Goal: Task Accomplishment & Management: Manage account settings

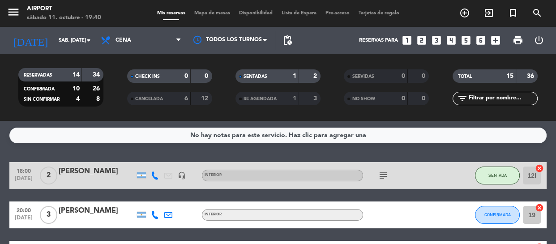
click at [76, 39] on input "sáb. [DATE]" at bounding box center [88, 40] width 69 height 15
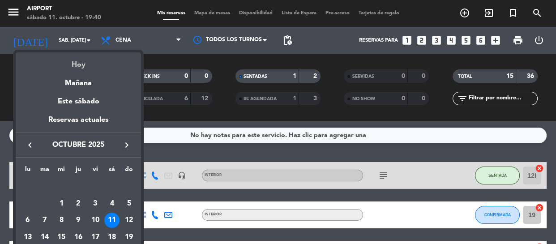
click at [76, 65] on div "Hoy" at bounding box center [78, 61] width 125 height 18
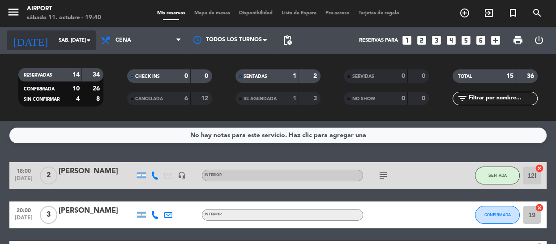
click at [57, 40] on input "sáb. [DATE]" at bounding box center [88, 40] width 69 height 15
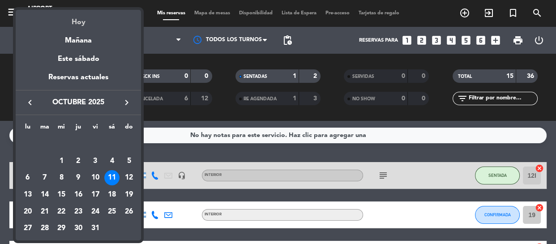
click at [80, 17] on div "Hoy" at bounding box center [78, 19] width 125 height 18
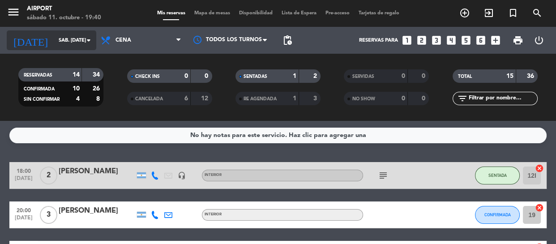
click at [58, 36] on input "sáb. [DATE]" at bounding box center [88, 40] width 69 height 15
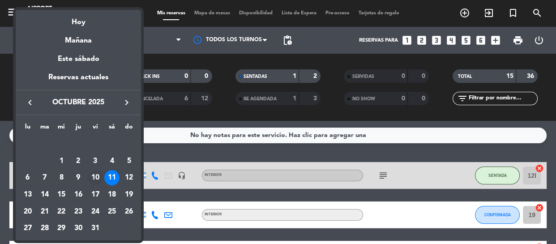
click at [96, 177] on div "10" at bounding box center [95, 177] width 15 height 15
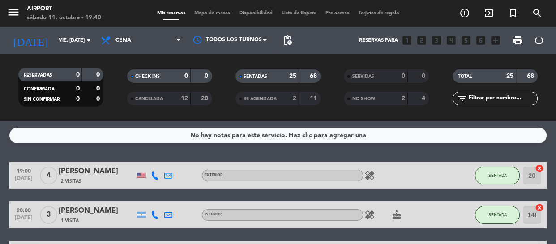
click at [94, 73] on div "0" at bounding box center [92, 75] width 17 height 10
click at [9, 153] on div "No hay notas para este servicio. Haz clic para agregar una 19:00 [DATE] 4 [PERS…" at bounding box center [278, 182] width 556 height 123
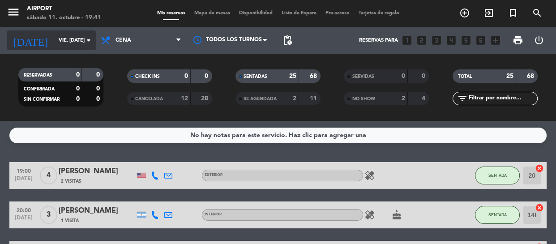
click at [54, 37] on input "vie. [DATE]" at bounding box center [88, 40] width 69 height 15
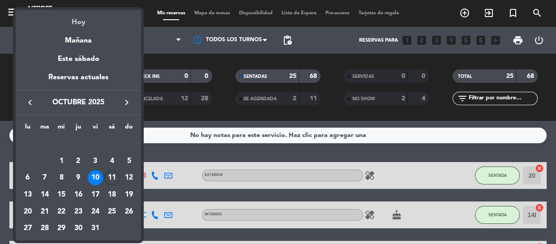
click at [80, 25] on div "Hoy" at bounding box center [78, 19] width 125 height 18
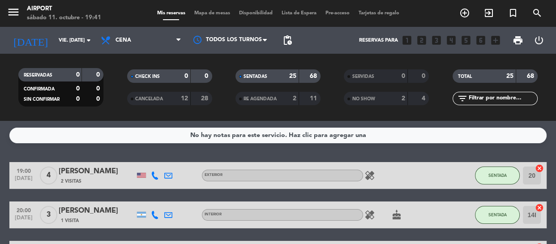
type input "sáb. [DATE]"
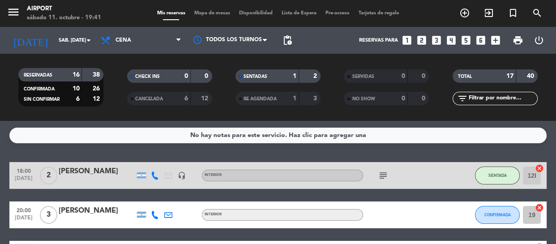
click at [9, 149] on div "No hay notas para este servicio. Haz clic para agregar una 18:00 [DATE] 2 [PERS…" at bounding box center [278, 182] width 556 height 123
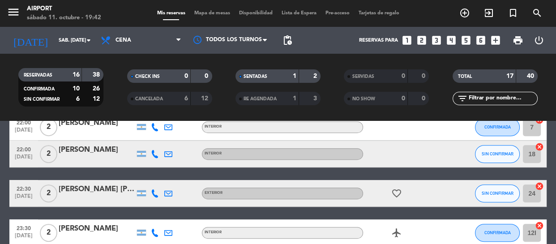
scroll to position [439, 0]
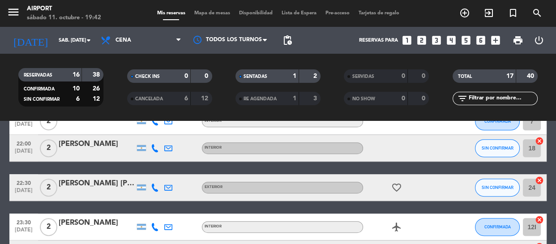
click at [149, 190] on div at bounding box center [154, 187] width 13 height 26
click at [154, 184] on icon at bounding box center [155, 188] width 8 height 8
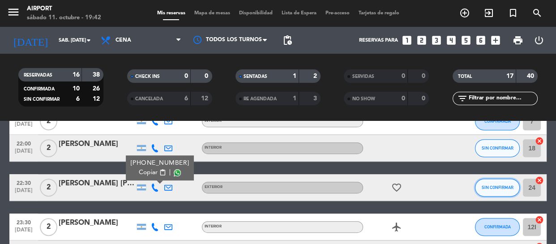
click at [497, 186] on span "SIN CONFIRMAR" at bounding box center [498, 187] width 32 height 5
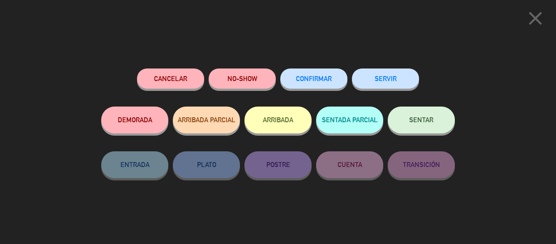
click at [321, 80] on button "CONFIRMAR" at bounding box center [313, 78] width 67 height 20
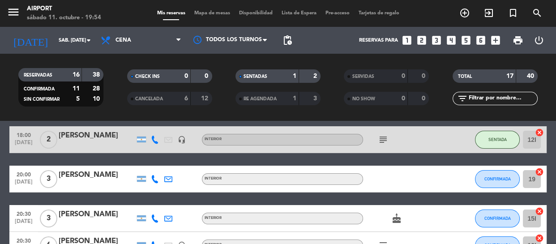
scroll to position [39, 0]
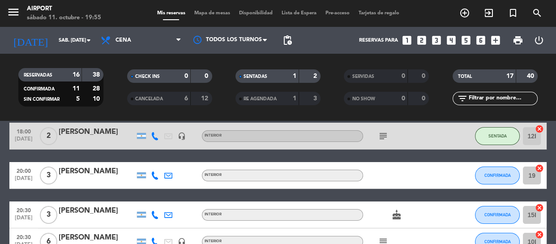
click at [421, 39] on icon "looks_two" at bounding box center [422, 40] width 12 height 12
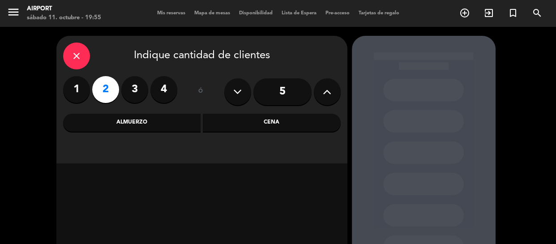
click at [249, 126] on div "Cena" at bounding box center [272, 123] width 138 height 18
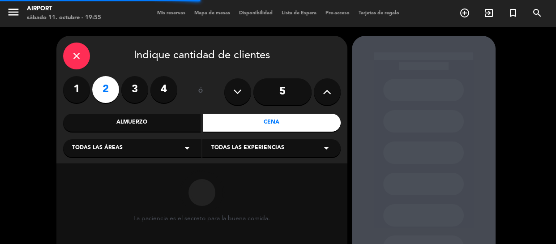
click at [230, 154] on div "Todas las experiencias arrow_drop_down" at bounding box center [271, 148] width 138 height 18
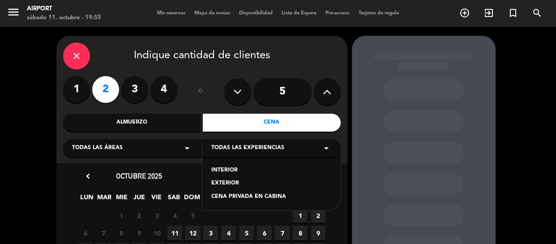
click at [223, 172] on div "INTERIOR" at bounding box center [271, 170] width 120 height 9
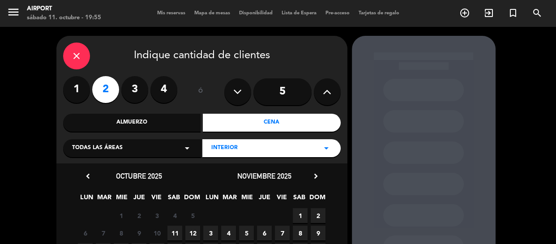
click at [175, 230] on span "11" at bounding box center [174, 233] width 15 height 15
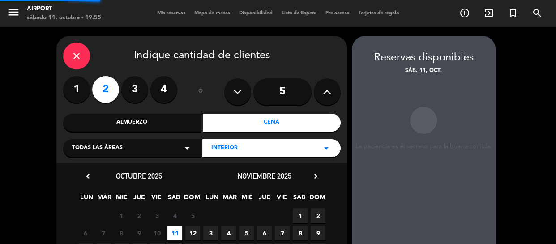
scroll to position [36, 0]
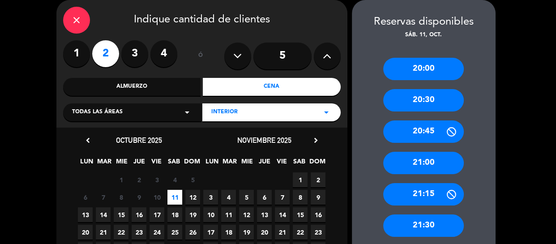
click at [410, 161] on div "21:00" at bounding box center [423, 163] width 81 height 22
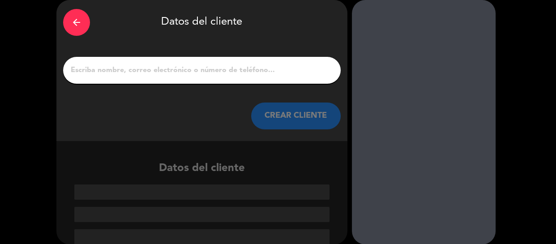
click at [232, 68] on input "1" at bounding box center [202, 70] width 264 height 13
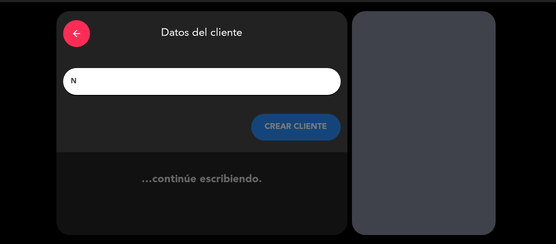
scroll to position [25, 0]
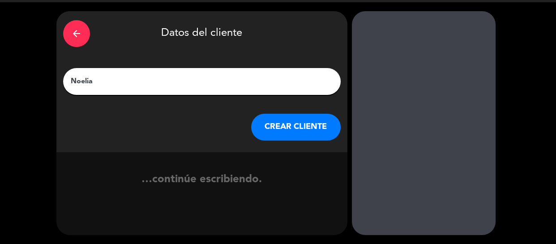
type input "Noelia"
click at [274, 127] on button "CREAR CLIENTE" at bounding box center [296, 127] width 90 height 27
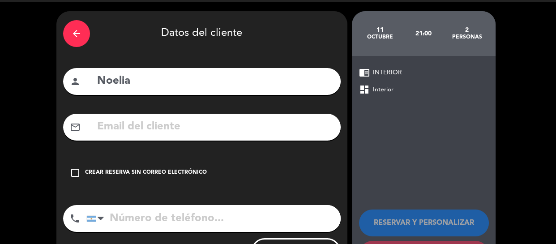
click at [75, 173] on icon "check_box_outline_blank" at bounding box center [75, 172] width 11 height 11
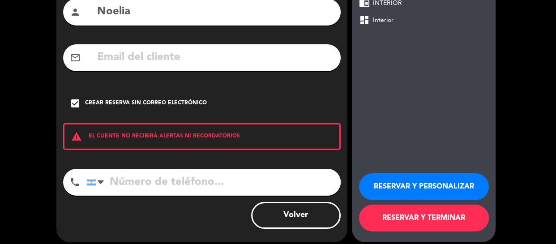
scroll to position [94, 0]
click at [395, 185] on button "RESERVAR Y PERSONALIZAR" at bounding box center [424, 186] width 130 height 27
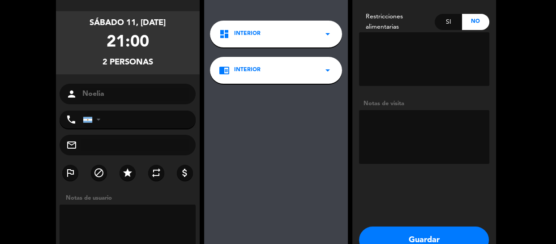
scroll to position [60, 0]
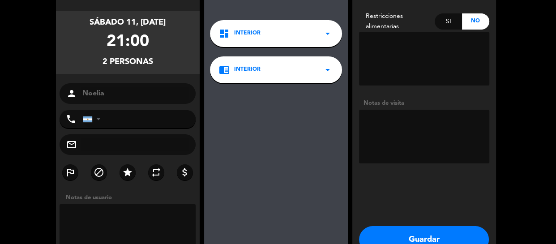
click at [403, 132] on textarea at bounding box center [424, 137] width 130 height 54
type textarea "Big Box"
click at [416, 228] on button "Guardar" at bounding box center [424, 239] width 130 height 27
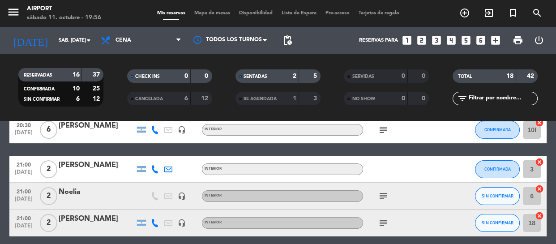
scroll to position [151, 0]
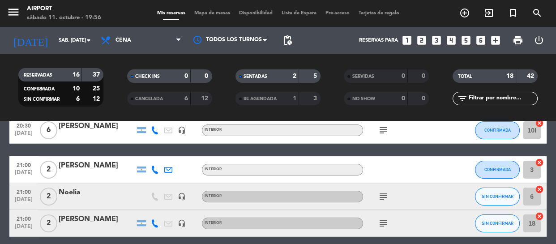
click at [384, 195] on icon "subject" at bounding box center [383, 196] width 11 height 11
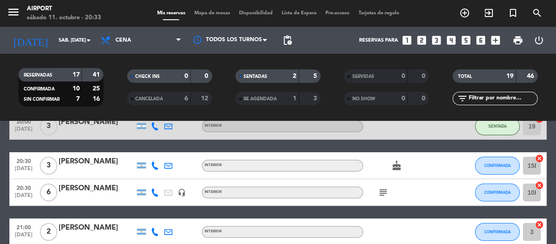
scroll to position [90, 0]
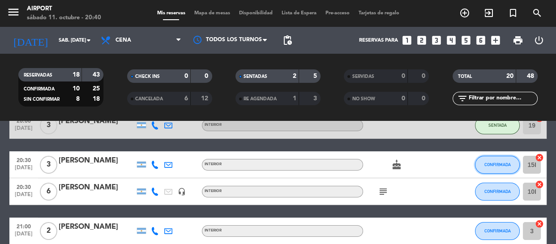
click at [489, 164] on span "CONFIRMADA" at bounding box center [497, 164] width 26 height 5
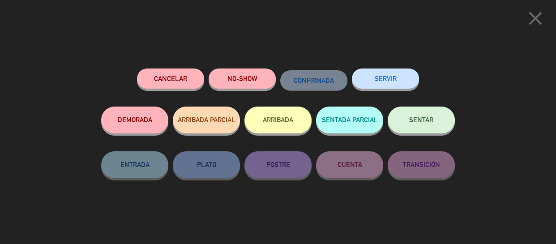
click at [415, 125] on button "SENTAR" at bounding box center [421, 120] width 67 height 27
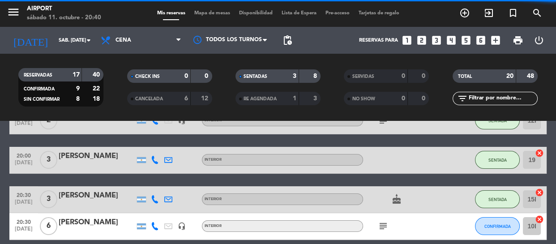
scroll to position [124, 0]
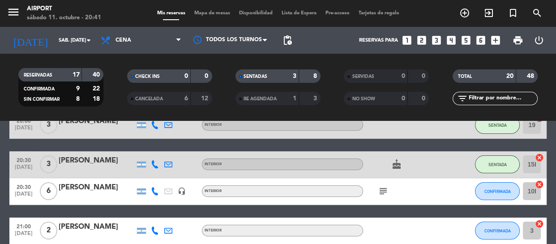
click at [380, 187] on icon "subject" at bounding box center [383, 191] width 11 height 11
click at [501, 191] on span "CONFIRMADA" at bounding box center [497, 191] width 26 height 5
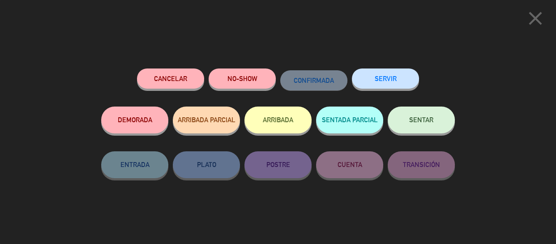
click at [408, 120] on button "SENTAR" at bounding box center [421, 120] width 67 height 27
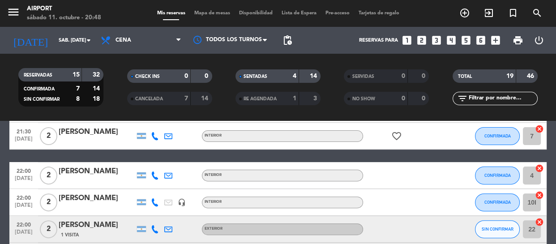
scroll to position [340, 0]
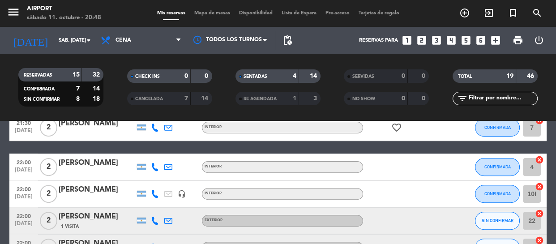
click at [156, 165] on icon at bounding box center [155, 167] width 8 height 8
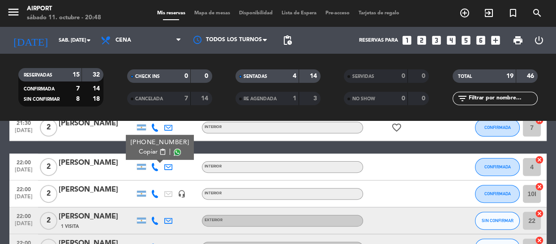
click at [153, 190] on icon at bounding box center [155, 194] width 8 height 8
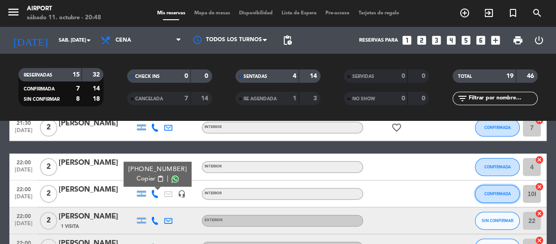
click at [495, 194] on span "CONFIRMADA" at bounding box center [497, 193] width 26 height 5
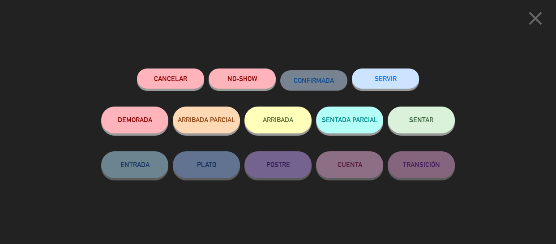
click at [170, 77] on button "Cancelar" at bounding box center [170, 78] width 67 height 20
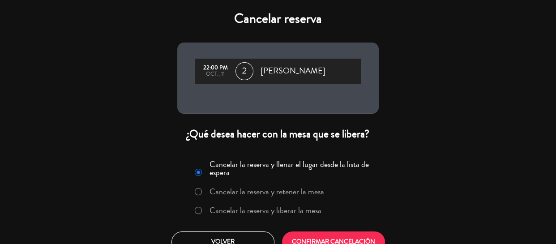
click at [291, 212] on label "Cancelar la reserva y liberar la mesa" at bounding box center [266, 210] width 112 height 8
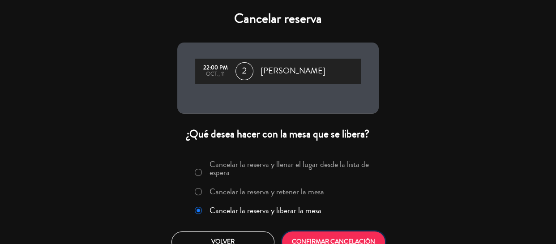
click at [317, 235] on button "CONFIRMAR CANCELACIÓN" at bounding box center [333, 241] width 103 height 21
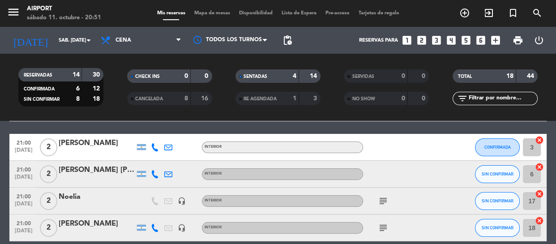
scroll to position [175, 0]
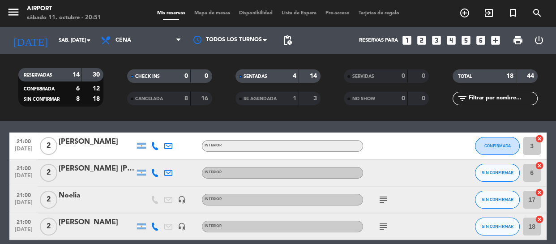
click at [102, 175] on div at bounding box center [97, 178] width 76 height 7
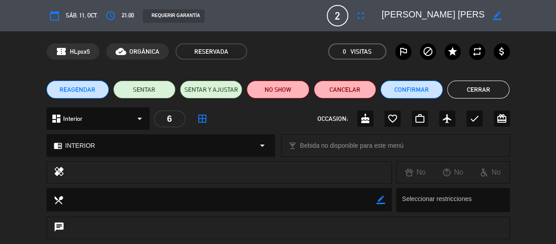
click at [487, 88] on button "Cerrar" at bounding box center [478, 90] width 62 height 18
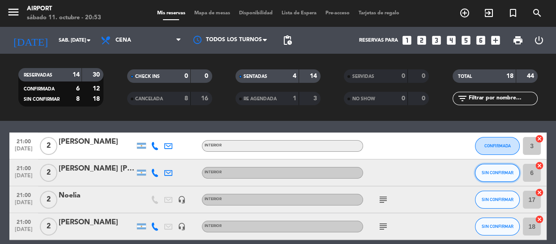
click at [501, 167] on button "SIN CONFIRMAR" at bounding box center [497, 173] width 45 height 18
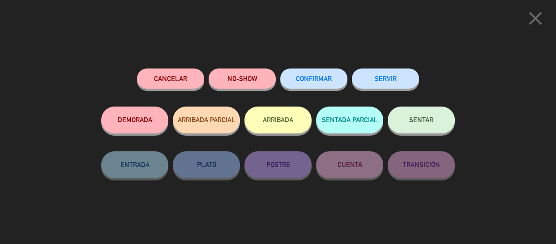
click at [434, 121] on button "SENTAR" at bounding box center [421, 120] width 67 height 27
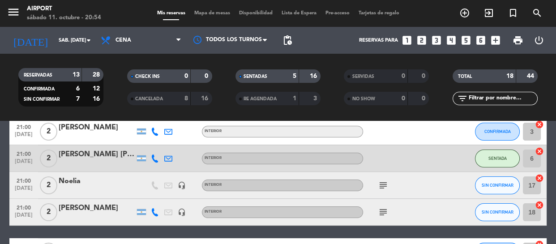
scroll to position [190, 0]
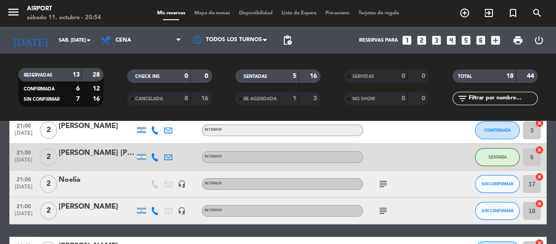
click at [381, 184] on icon "subject" at bounding box center [383, 184] width 11 height 11
click at [382, 210] on icon "subject" at bounding box center [383, 210] width 11 height 11
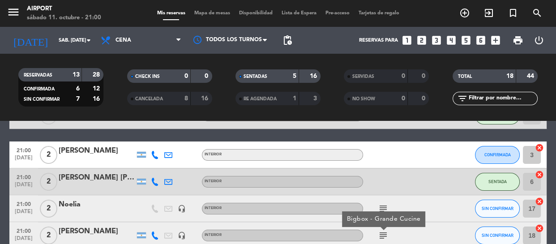
scroll to position [157, 0]
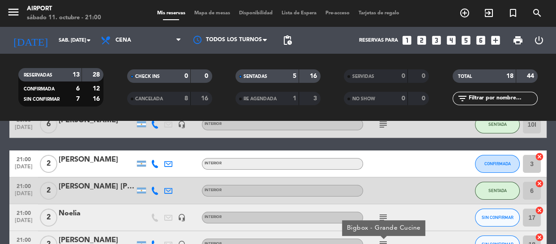
click at [154, 164] on icon at bounding box center [155, 164] width 8 height 8
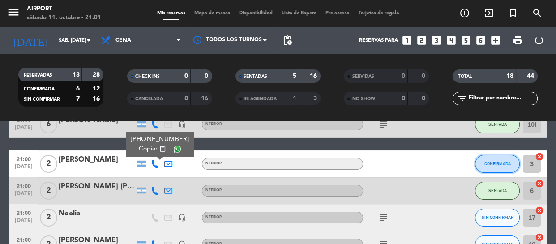
click at [496, 166] on button "CONFIRMADA" at bounding box center [497, 164] width 45 height 18
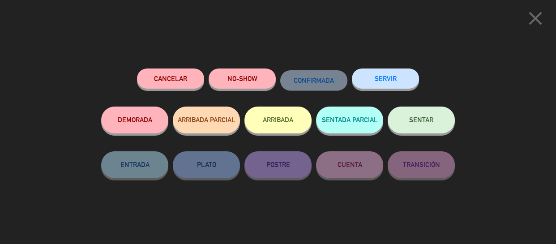
click at [166, 79] on button "Cancelar" at bounding box center [170, 78] width 67 height 20
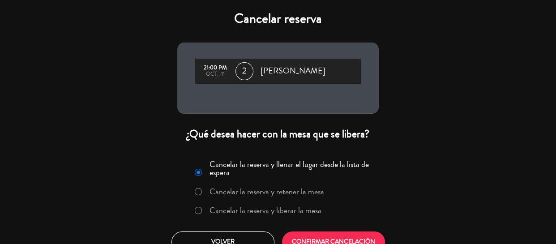
click at [235, 206] on label "Cancelar la reserva y liberar la mesa" at bounding box center [266, 210] width 112 height 8
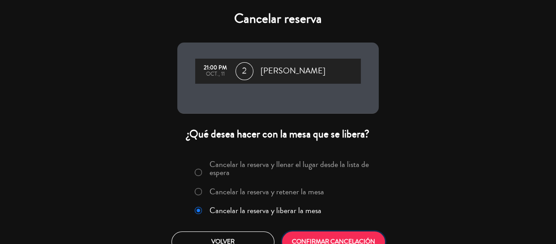
click at [302, 237] on button "CONFIRMAR CANCELACIÓN" at bounding box center [333, 241] width 103 height 21
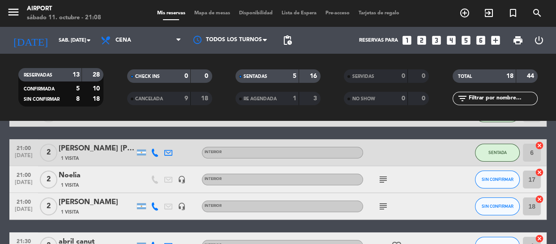
scroll to position [163, 0]
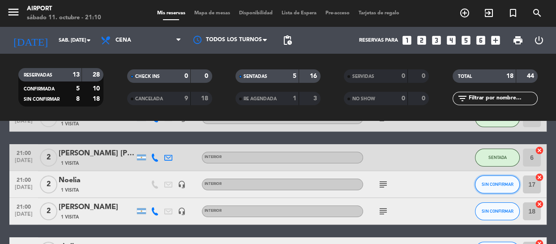
click at [479, 187] on button "SIN CONFIRMAR" at bounding box center [497, 184] width 45 height 18
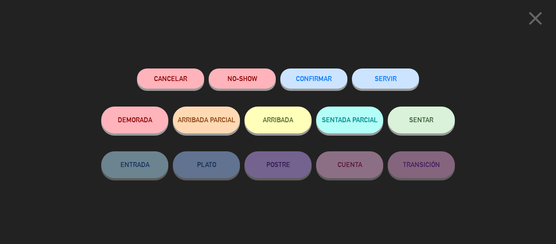
click at [402, 115] on button "SENTAR" at bounding box center [421, 120] width 67 height 27
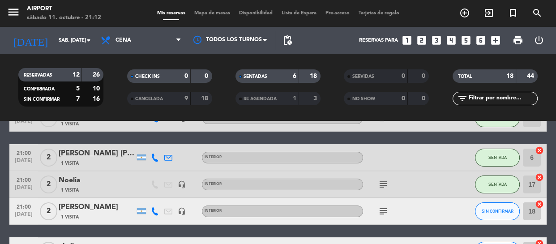
click at [423, 40] on icon "looks_two" at bounding box center [422, 40] width 12 height 12
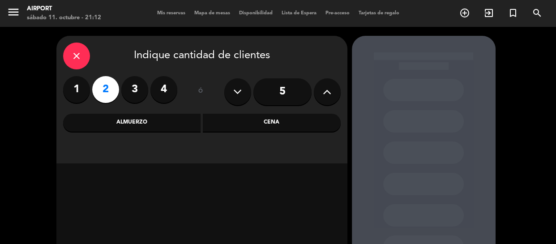
click at [261, 124] on div "Cena" at bounding box center [272, 123] width 138 height 18
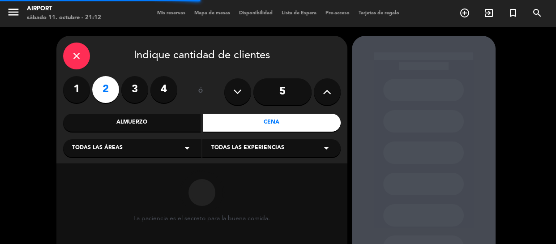
click at [242, 148] on span "Todas las experiencias" at bounding box center [247, 148] width 73 height 9
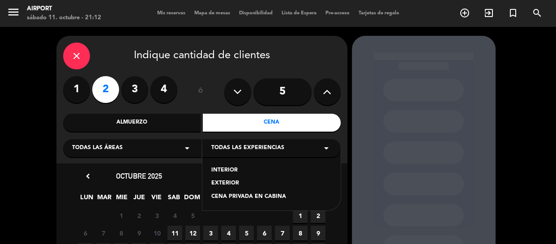
click at [223, 170] on div "INTERIOR" at bounding box center [271, 170] width 120 height 9
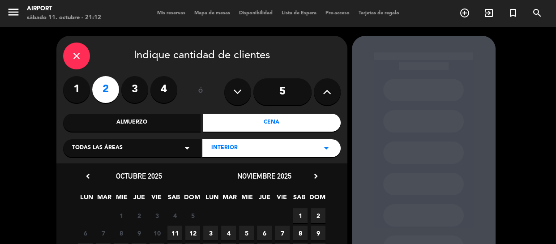
click at [174, 233] on span "11" at bounding box center [174, 233] width 15 height 15
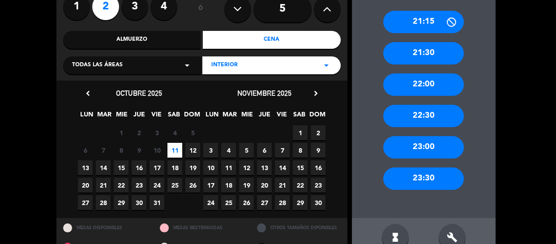
scroll to position [101, 0]
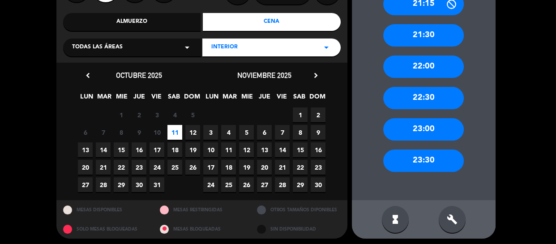
click at [422, 97] on div "22:30" at bounding box center [423, 98] width 81 height 22
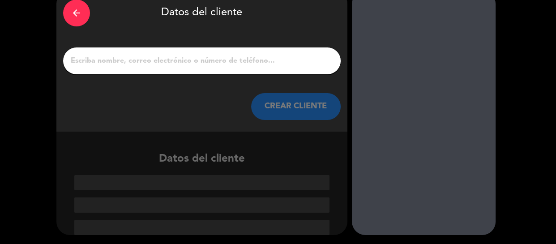
click at [296, 51] on div at bounding box center [202, 60] width 278 height 27
click at [285, 60] on input "1" at bounding box center [202, 61] width 264 height 13
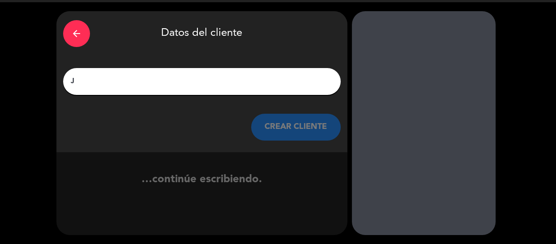
scroll to position [25, 0]
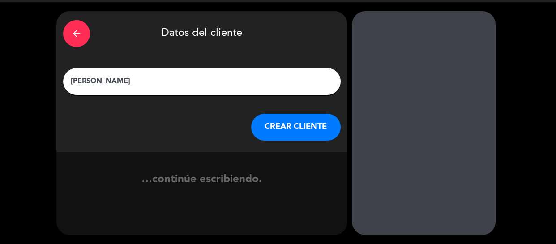
type input "[PERSON_NAME]"
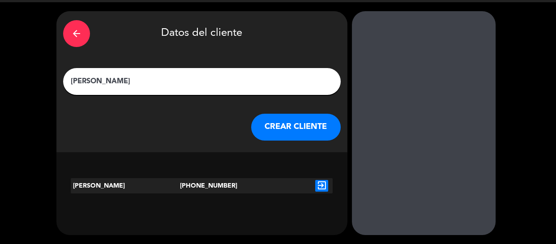
click at [286, 120] on button "CREAR CLIENTE" at bounding box center [296, 127] width 90 height 27
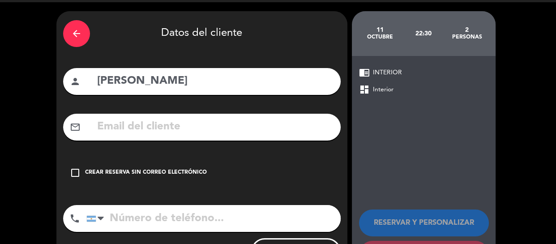
click at [174, 86] on input "[PERSON_NAME]" at bounding box center [215, 81] width 238 height 18
type input "[PERSON_NAME]"
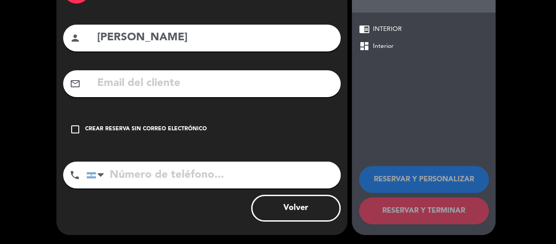
click at [138, 172] on input "tel" at bounding box center [213, 175] width 254 height 27
click at [146, 90] on input "text" at bounding box center [215, 83] width 238 height 18
click at [130, 177] on input "tel" at bounding box center [213, 175] width 254 height 27
paste input "[PHONE_NUMBER]"
type input "[PHONE_NUMBER]"
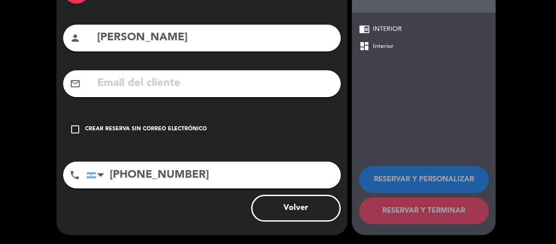
click at [75, 130] on icon "check_box_outline_blank" at bounding box center [75, 129] width 11 height 11
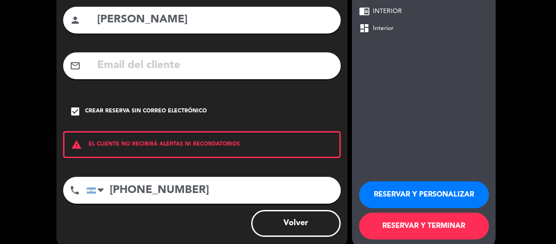
scroll to position [89, 0]
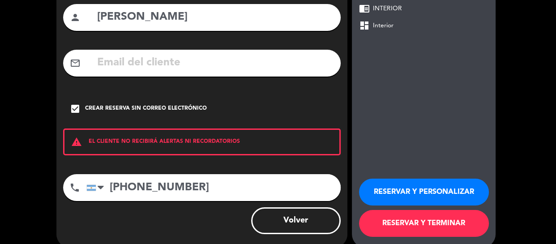
click at [393, 193] on button "RESERVAR Y PERSONALIZAR" at bounding box center [424, 192] width 130 height 27
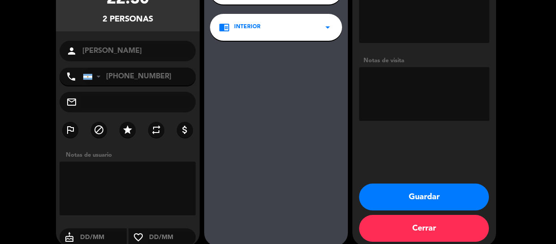
scroll to position [114, 0]
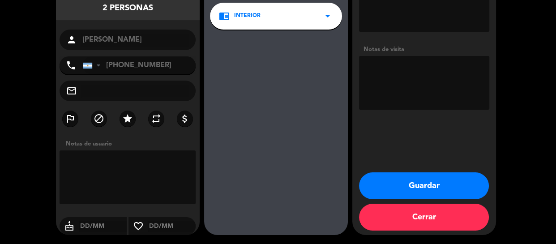
click at [398, 184] on button "Guardar" at bounding box center [424, 185] width 130 height 27
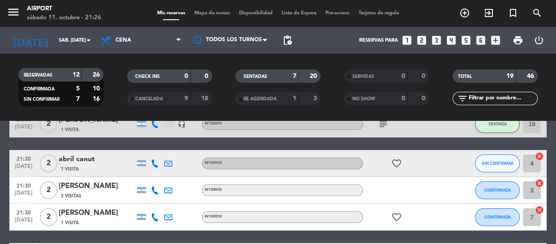
scroll to position [251, 0]
